Goal: Find contact information: Find contact information

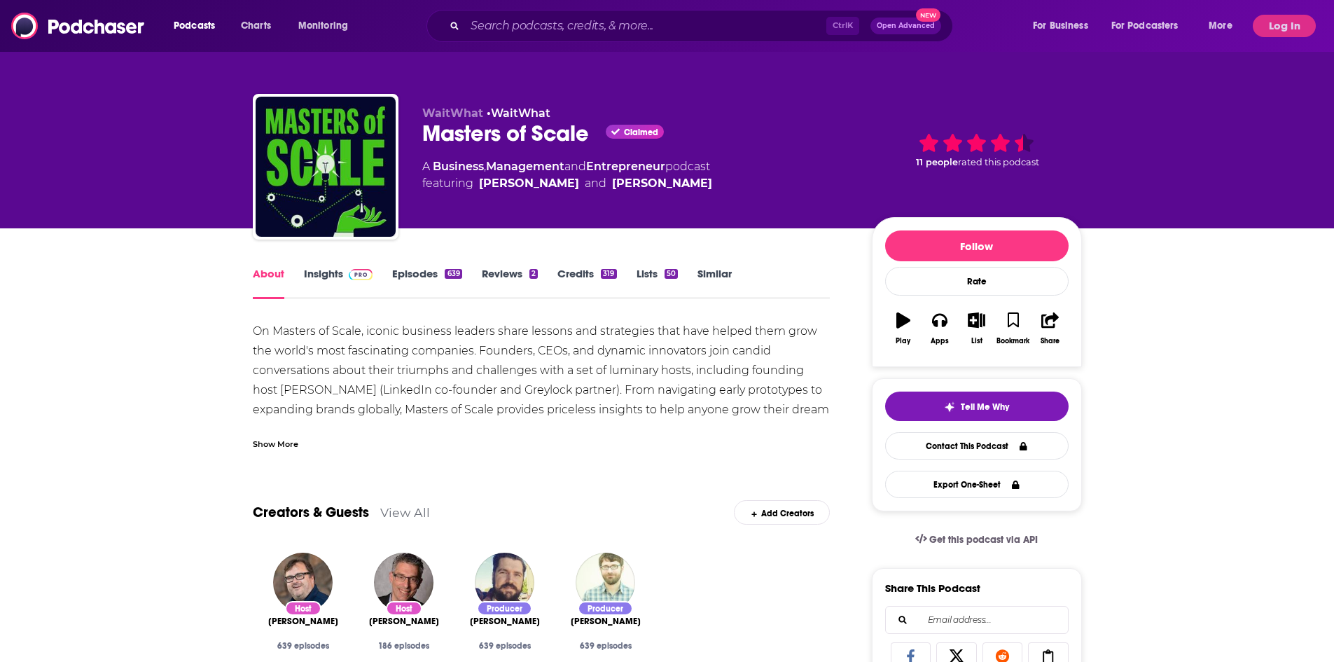
click at [325, 275] on link "Insights" at bounding box center [338, 283] width 69 height 32
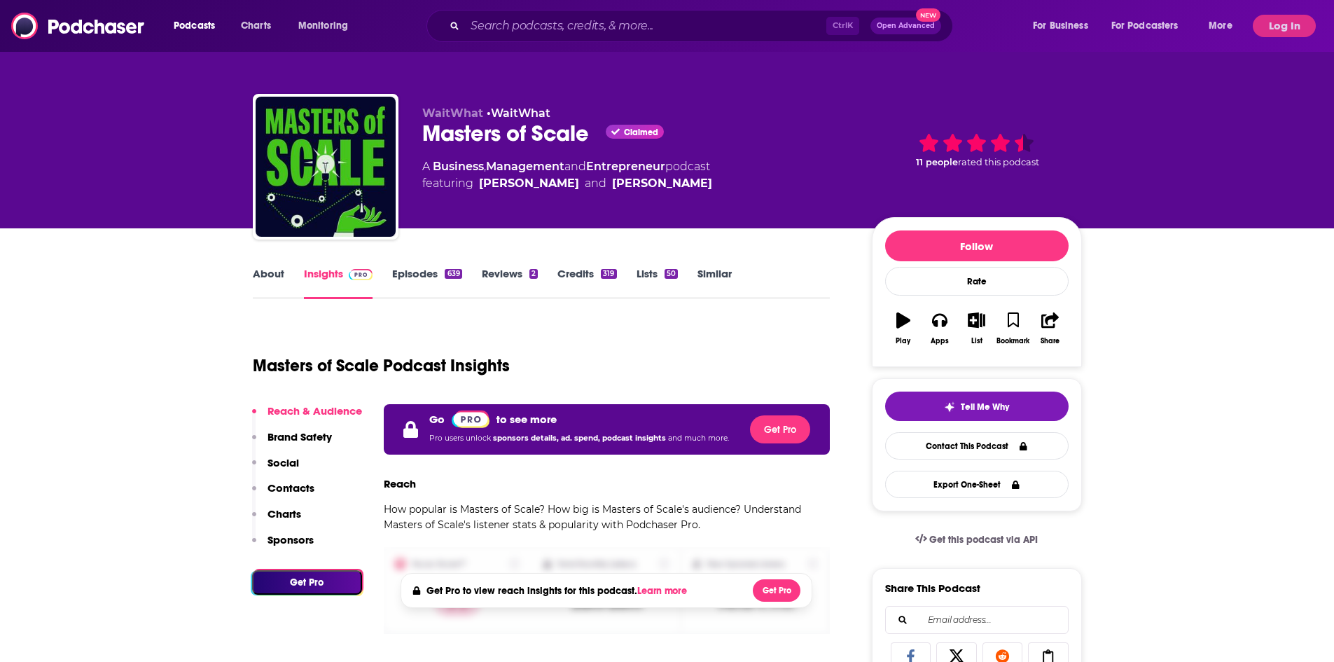
click at [289, 485] on p "Contacts" at bounding box center [291, 487] width 47 height 13
click at [1279, 30] on button "Log In" at bounding box center [1284, 26] width 63 height 22
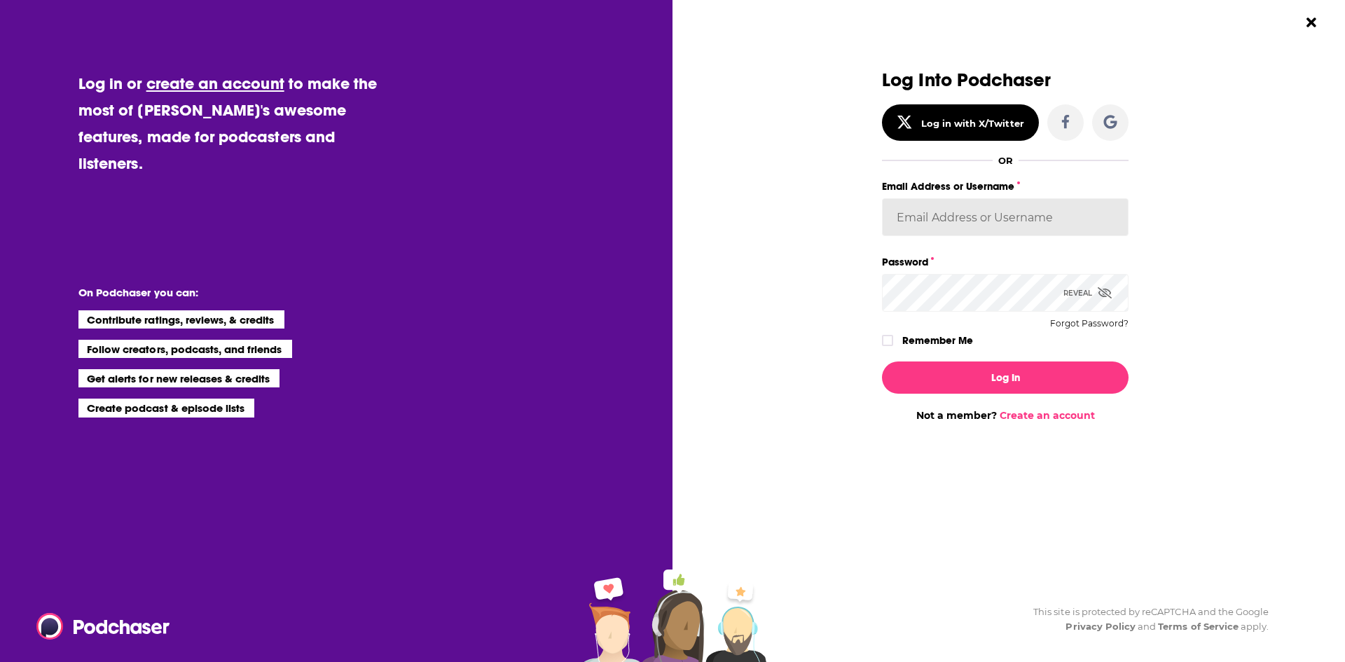
click at [979, 216] on input "Email Address or Username" at bounding box center [1005, 217] width 247 height 38
type input "[EMAIL_ADDRESS][PERSON_NAME][DOMAIN_NAME]"
click at [882, 361] on button "Log In" at bounding box center [1005, 377] width 247 height 32
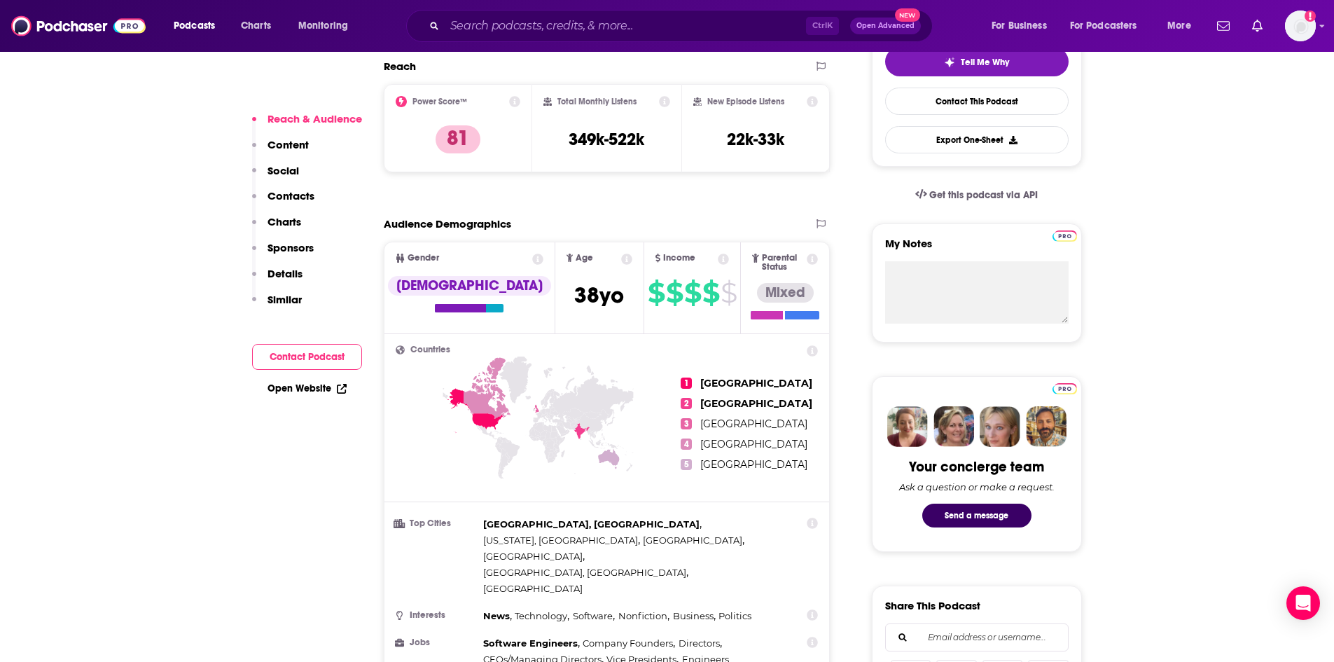
scroll to position [560, 0]
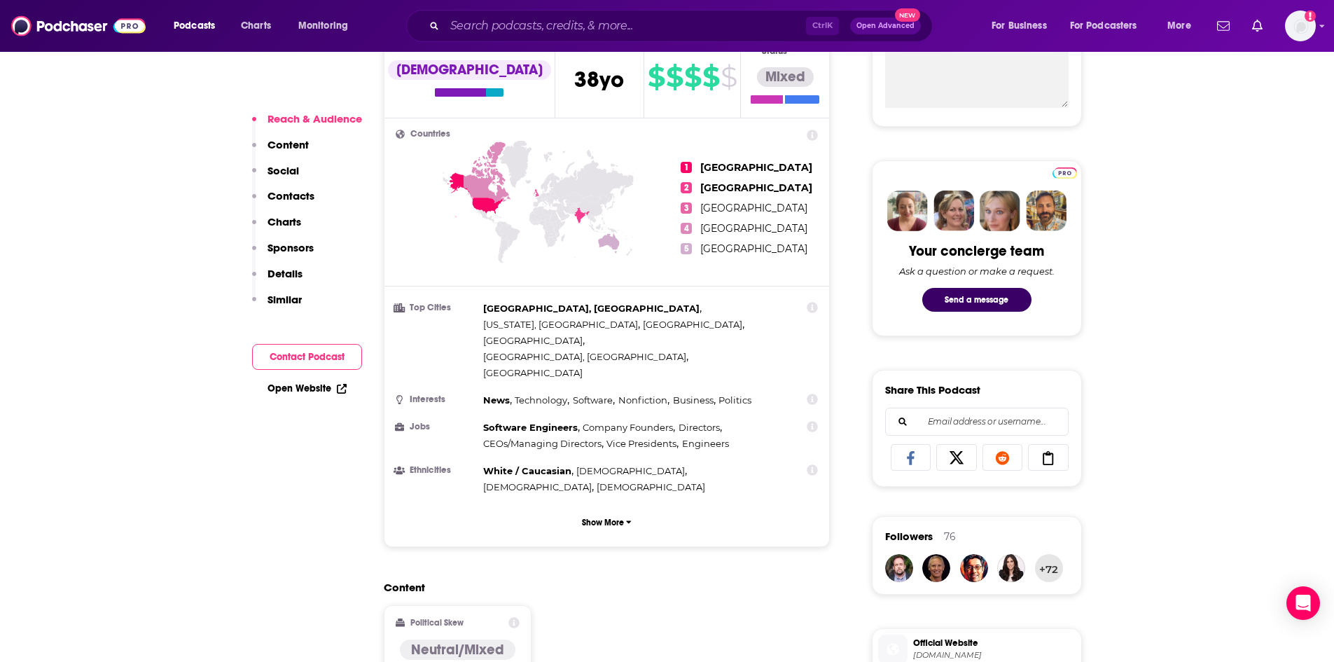
click at [295, 198] on p "Contacts" at bounding box center [291, 195] width 47 height 13
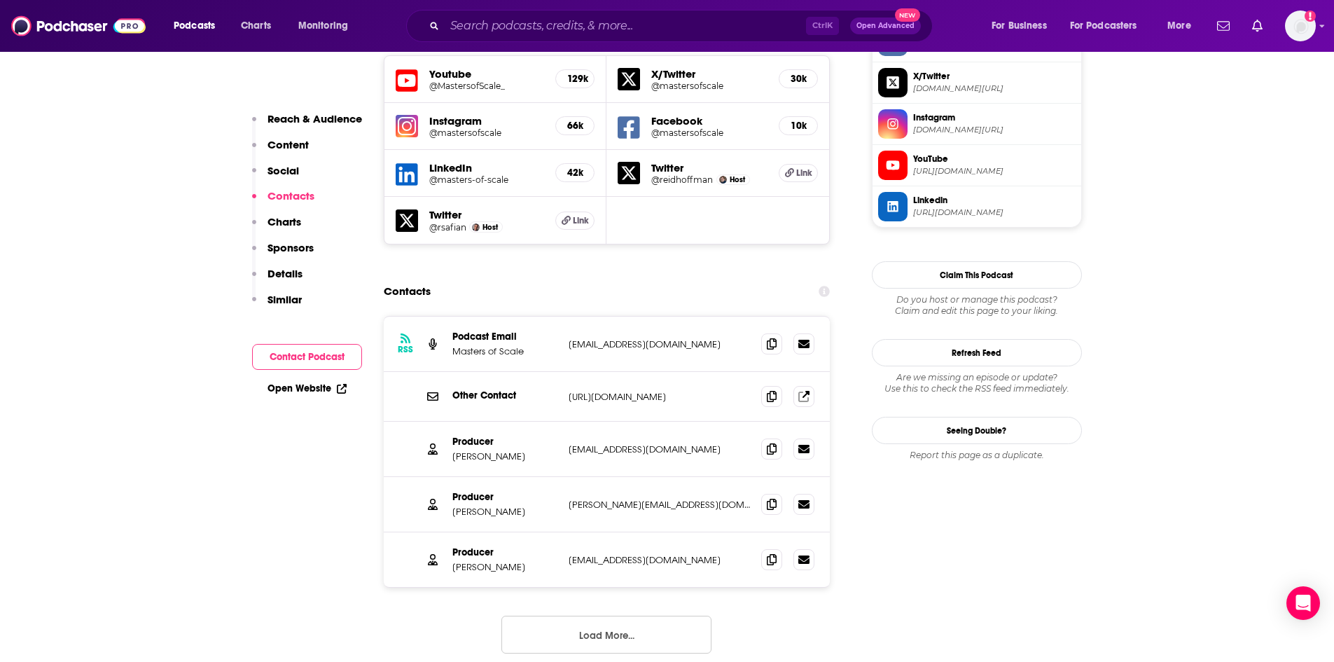
scroll to position [1263, 0]
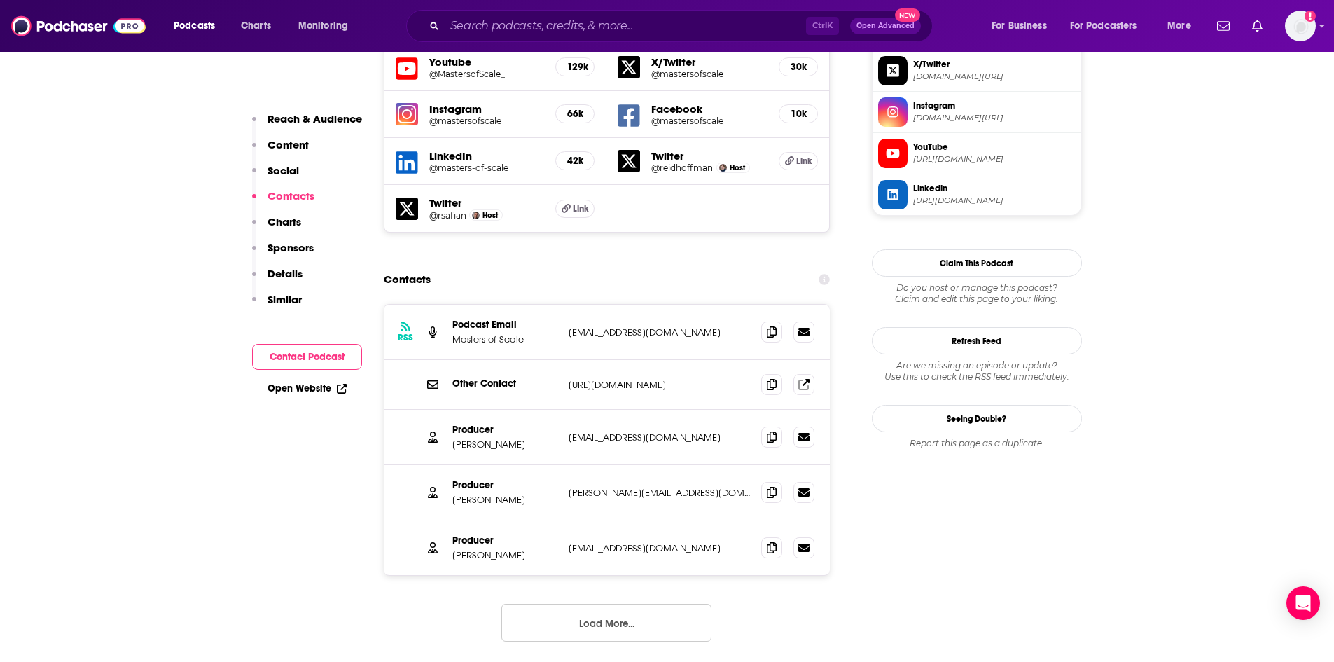
click at [594, 604] on button "Load More..." at bounding box center [607, 623] width 210 height 38
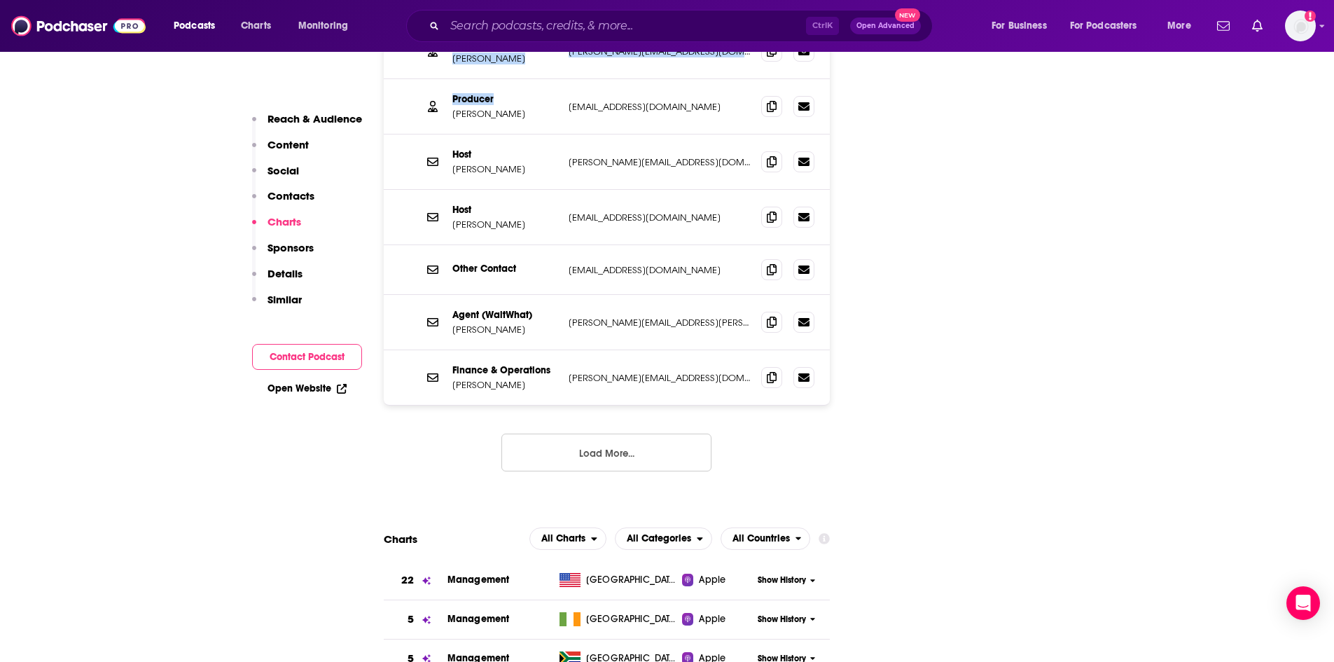
scroll to position [1646, 0]
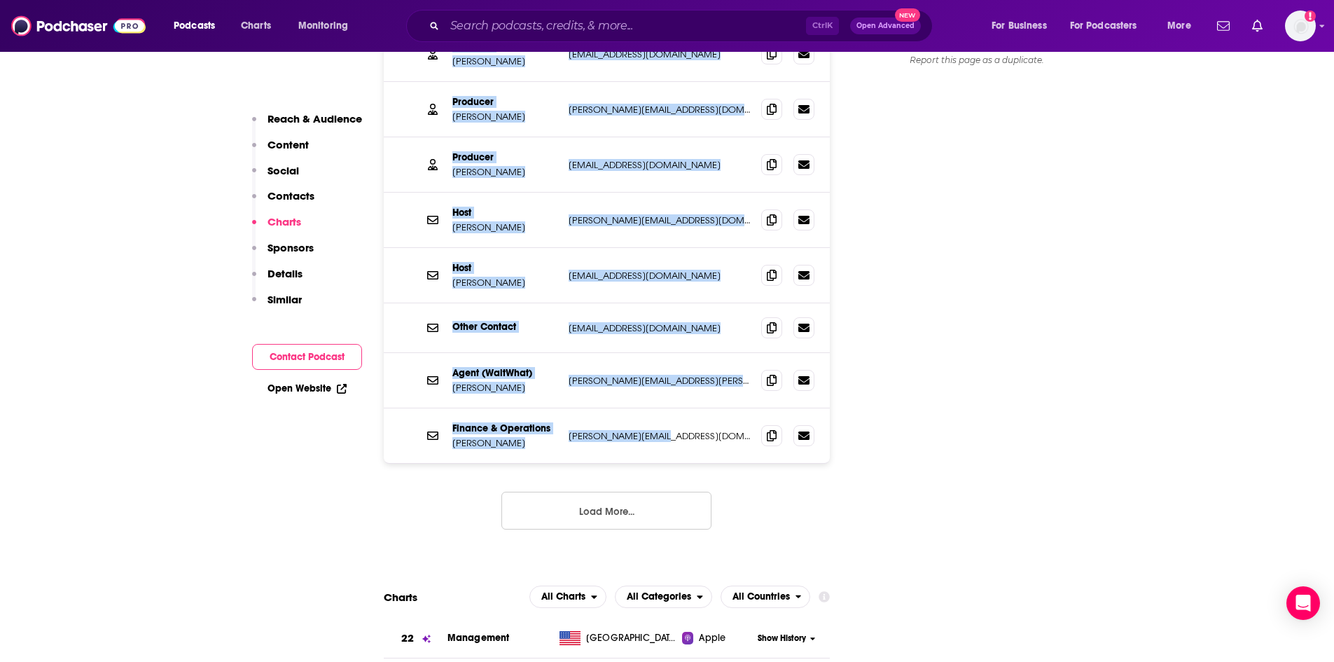
drag, startPoint x: 459, startPoint y: 261, endPoint x: 696, endPoint y: 371, distance: 261.4
click at [696, 371] on div "RSS Podcast Email Masters of Scale [EMAIL_ADDRESS][DOMAIN_NAME] [EMAIL_ADDRESS]…" at bounding box center [607, 193] width 447 height 542
click at [647, 492] on button "Load More..." at bounding box center [607, 511] width 210 height 38
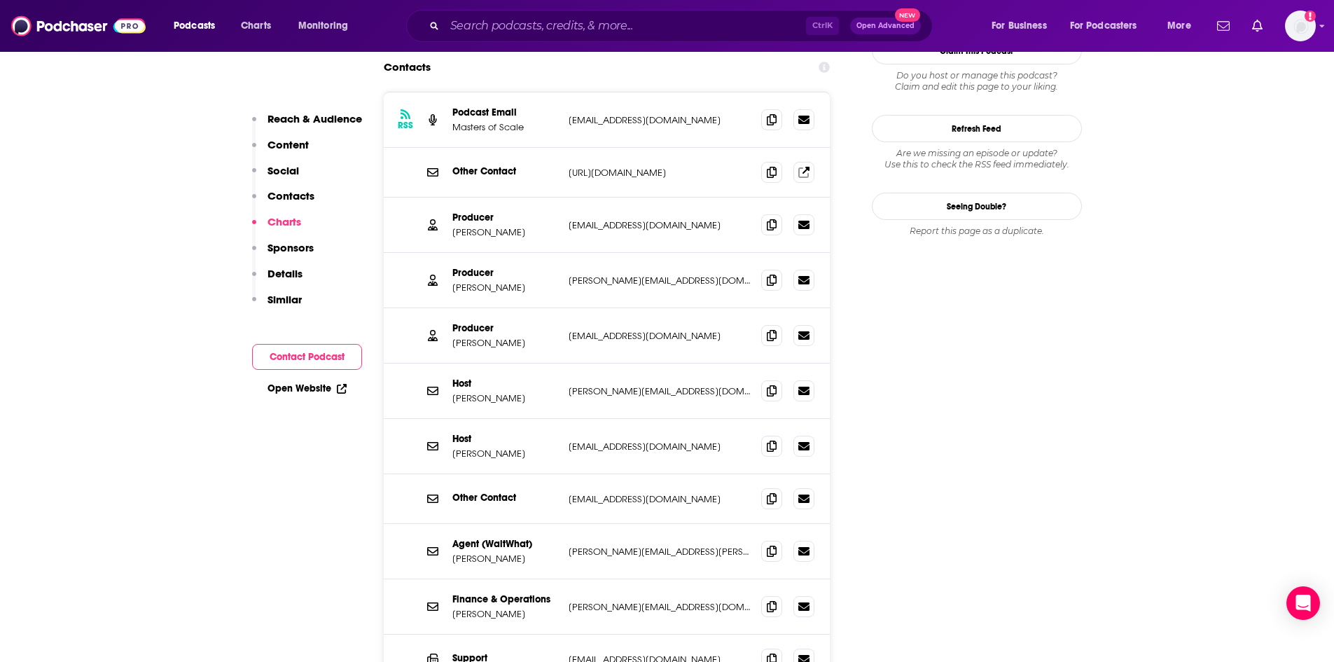
scroll to position [1436, 0]
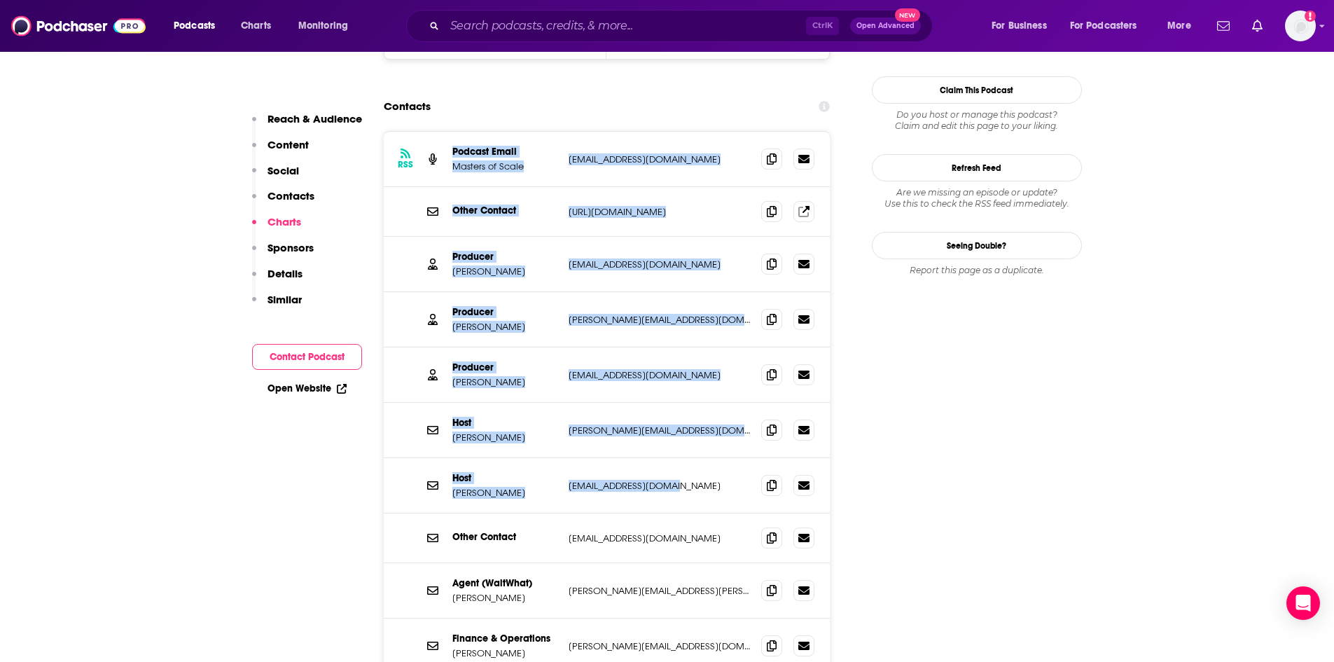
drag, startPoint x: 639, startPoint y: 353, endPoint x: 453, endPoint y: 78, distance: 331.5
click at [453, 132] on div "RSS Podcast Email Masters of Scale [EMAIL_ADDRESS][DOMAIN_NAME] [EMAIL_ADDRESS]…" at bounding box center [607, 530] width 447 height 796
copy div "Podcast Email Masters of Scale [EMAIL_ADDRESS][DOMAIN_NAME] [EMAIL_ADDRESS][DOM…"
